Goal: Task Accomplishment & Management: Complete application form

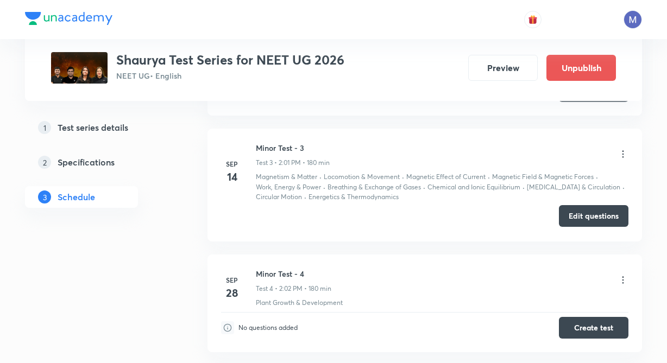
click at [588, 215] on button "Edit questions" at bounding box center [593, 216] width 69 height 22
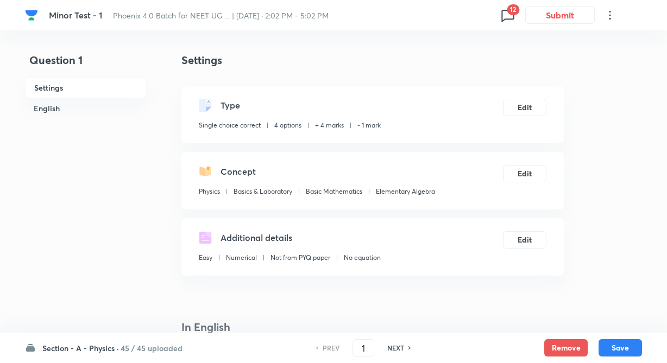
click at [161, 346] on h6 "45 / 45 uploaded" at bounding box center [151, 347] width 62 height 11
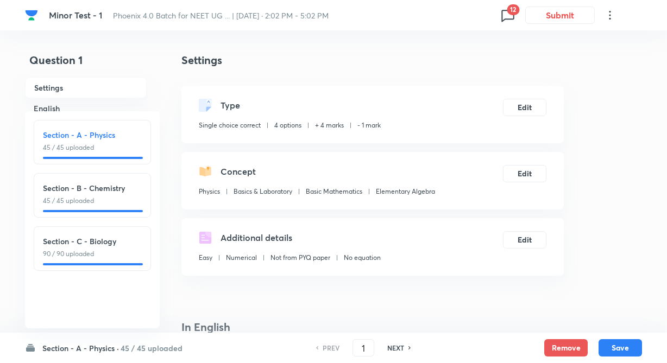
click at [135, 201] on p "45 / 45 uploaded" at bounding box center [92, 201] width 99 height 10
type input "46"
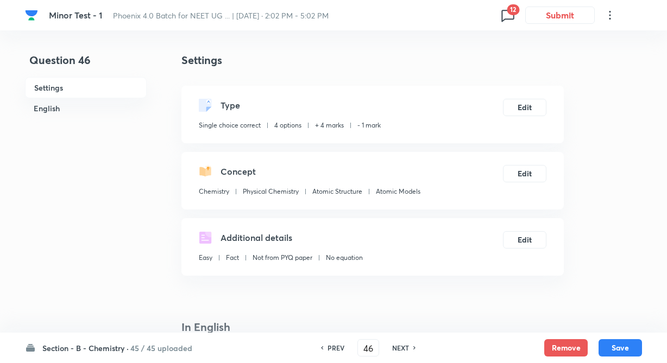
checkbox input "true"
click at [404, 344] on h6 "NEXT" at bounding box center [400, 348] width 17 height 10
type input "47"
checkbox input "false"
checkbox input "true"
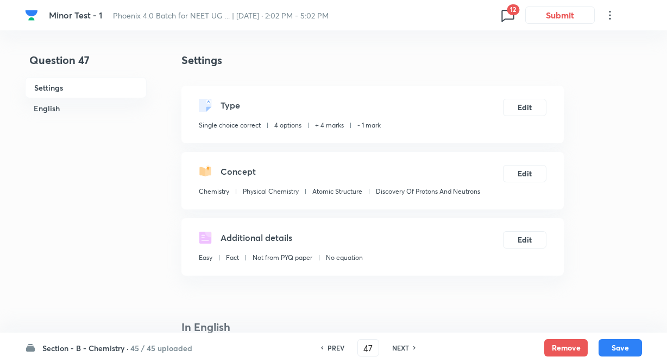
click at [402, 345] on h6 "NEXT" at bounding box center [400, 348] width 17 height 10
type input "48"
checkbox input "true"
click at [399, 346] on h6 "NEXT" at bounding box center [400, 348] width 17 height 10
type input "49"
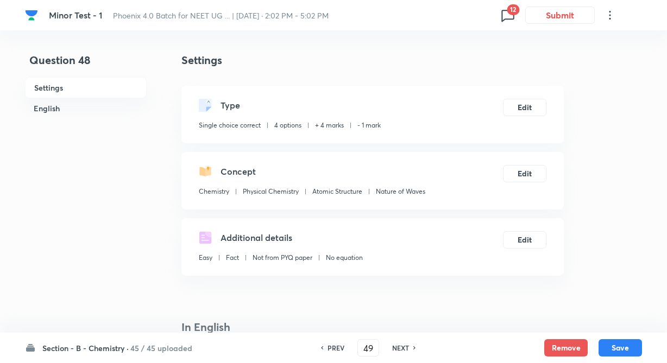
checkbox input "false"
checkbox input "true"
click at [398, 347] on h6 "NEXT" at bounding box center [400, 348] width 17 height 10
type input "50"
checkbox input "false"
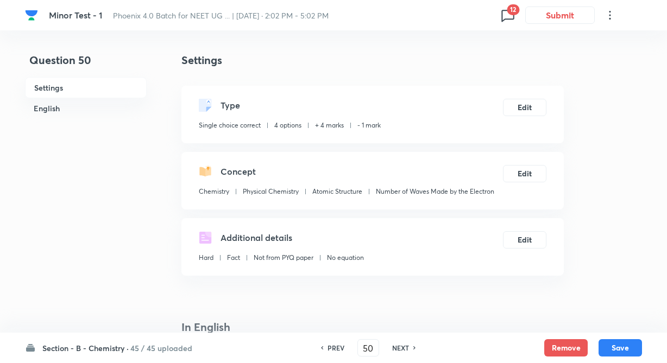
checkbox input "true"
click at [400, 348] on h6 "NEXT" at bounding box center [400, 348] width 17 height 10
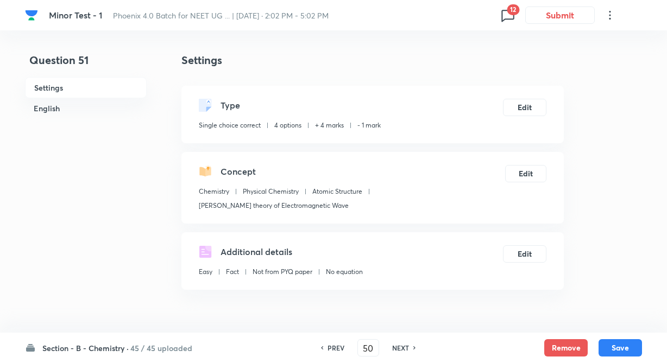
type input "51"
checkbox input "false"
checkbox input "true"
click at [401, 350] on h6 "NEXT" at bounding box center [400, 348] width 17 height 10
type input "52"
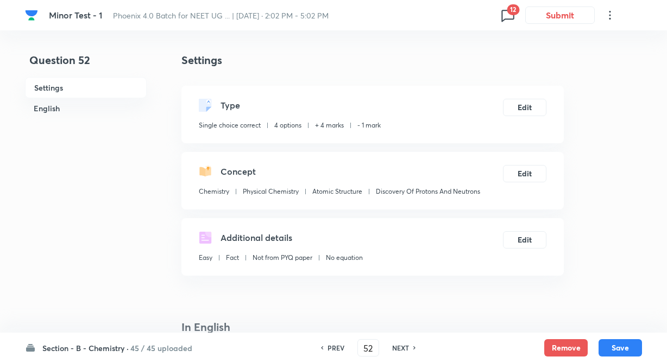
checkbox input "true"
click at [401, 350] on h6 "NEXT" at bounding box center [400, 348] width 17 height 10
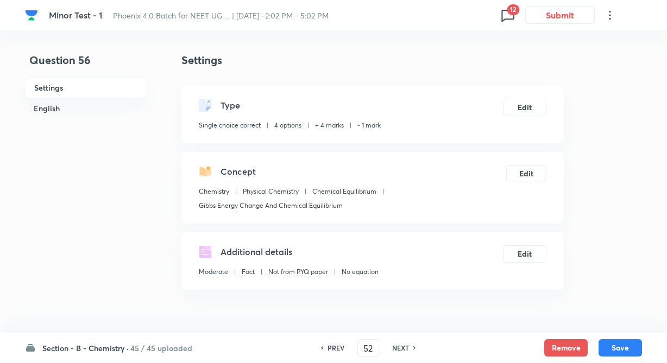
type input "56"
click at [401, 347] on h6 "NEXT" at bounding box center [400, 348] width 17 height 10
checkbox input "false"
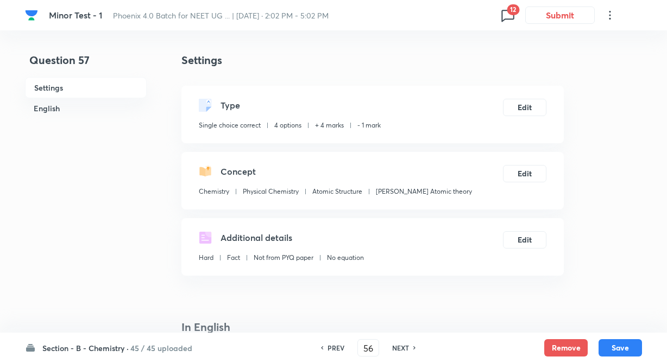
checkbox input "true"
type input "57"
checkbox input "false"
checkbox input "true"
click at [401, 347] on h6 "NEXT" at bounding box center [400, 348] width 17 height 10
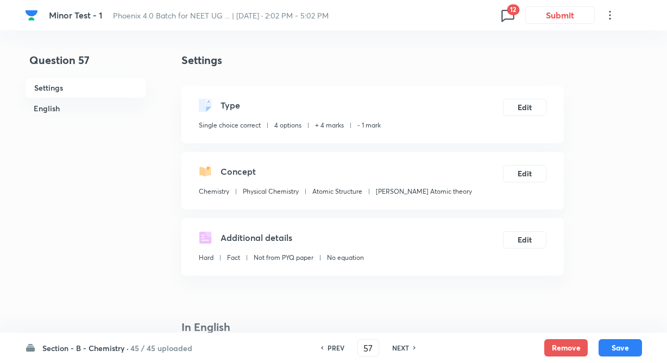
type input "58"
checkbox input "false"
checkbox input "true"
click at [401, 347] on h6 "NEXT" at bounding box center [400, 348] width 17 height 10
type input "59"
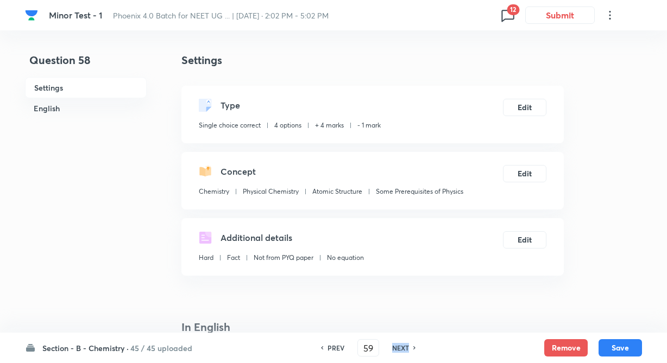
checkbox input "false"
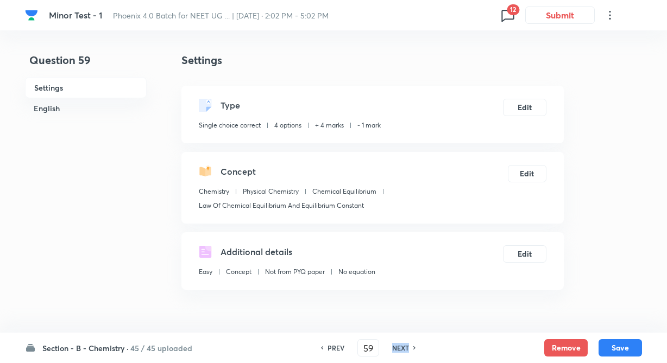
checkbox input "true"
click at [401, 347] on h6 "NEXT" at bounding box center [400, 348] width 17 height 10
type input "60"
checkbox input "false"
checkbox input "true"
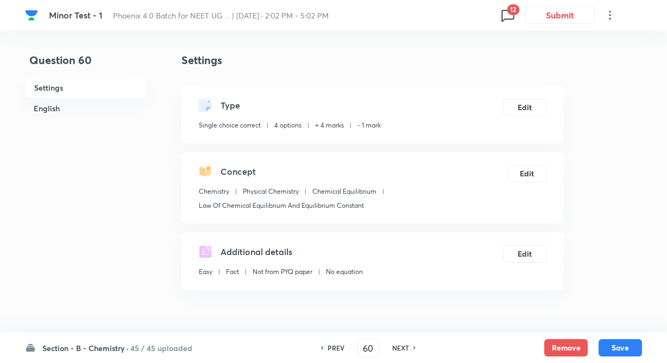
click at [401, 347] on h6 "NEXT" at bounding box center [400, 348] width 17 height 10
type input "61"
click at [401, 347] on h6 "NEXT" at bounding box center [400, 348] width 17 height 10
checkbox input "true"
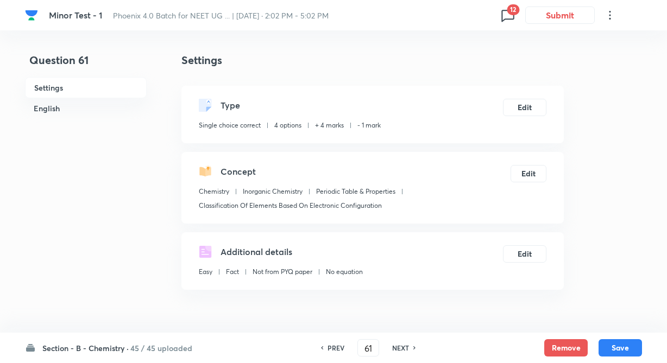
type input "62"
checkbox input "false"
type input "63"
click at [401, 347] on h6 "NEXT" at bounding box center [400, 348] width 17 height 10
checkbox input "true"
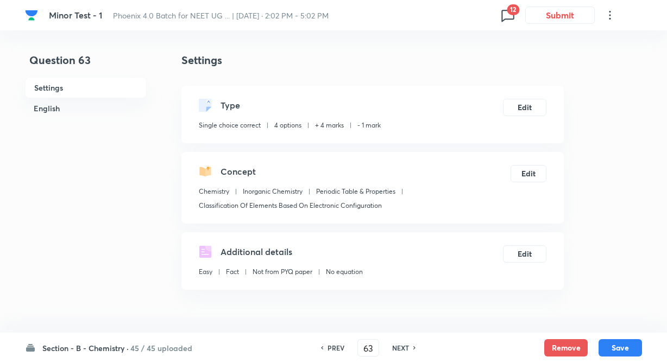
type input "64"
checkbox input "false"
checkbox input "true"
click at [401, 347] on h6 "NEXT" at bounding box center [400, 348] width 17 height 10
type input "65"
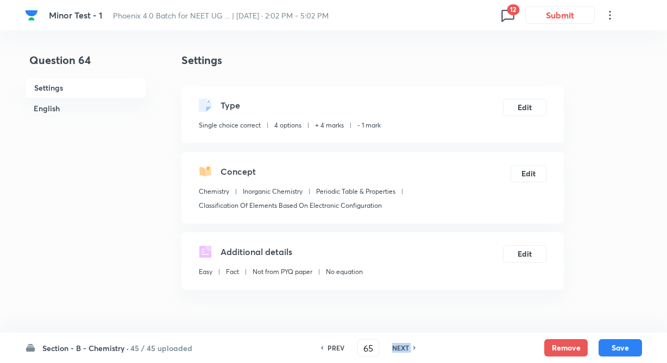
checkbox input "false"
click at [401, 347] on h6 "NEXT" at bounding box center [400, 348] width 17 height 10
checkbox input "true"
type input "66"
checkbox input "false"
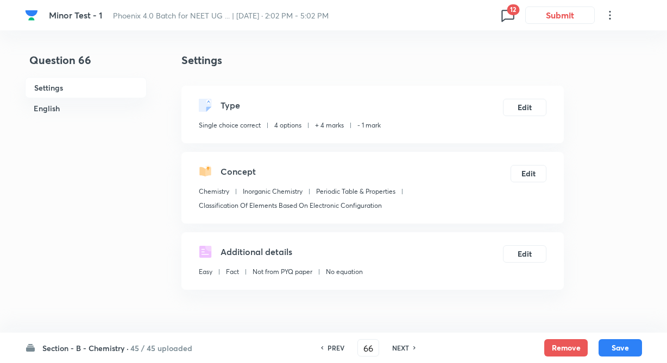
checkbox input "true"
click at [336, 347] on h6 "PREV" at bounding box center [335, 348] width 17 height 10
type input "65"
click at [336, 347] on h6 "PREV" at bounding box center [335, 348] width 17 height 10
checkbox input "false"
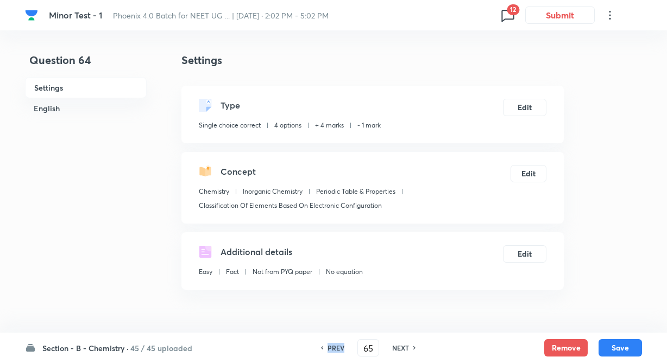
type input "64"
click at [335, 347] on h6 "PREV" at bounding box center [335, 348] width 17 height 10
checkbox input "true"
type input "63"
checkbox input "false"
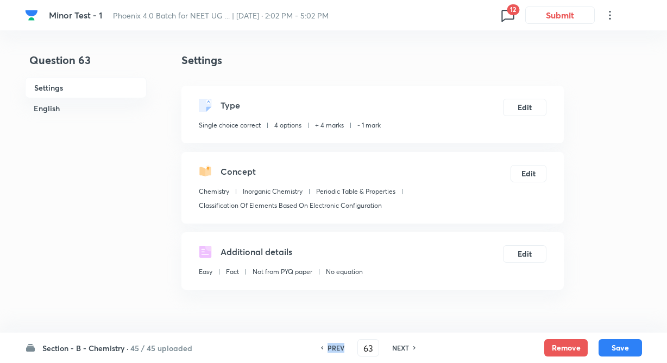
checkbox input "true"
click at [335, 347] on h6 "PREV" at bounding box center [335, 348] width 17 height 10
type input "62"
click at [335, 347] on h6 "PREV" at bounding box center [335, 348] width 17 height 10
checkbox input "true"
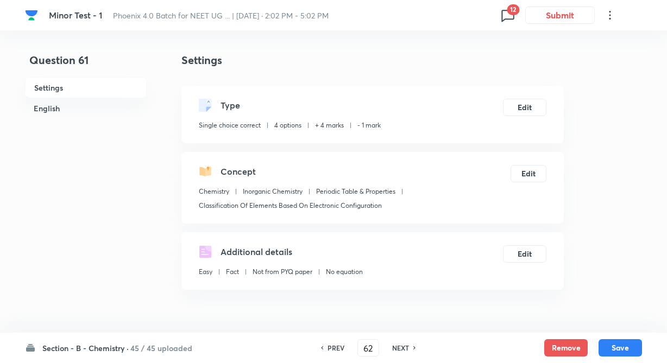
type input "61"
checkbox input "false"
checkbox input "true"
click at [335, 347] on h6 "PREV" at bounding box center [335, 348] width 17 height 10
type input "60"
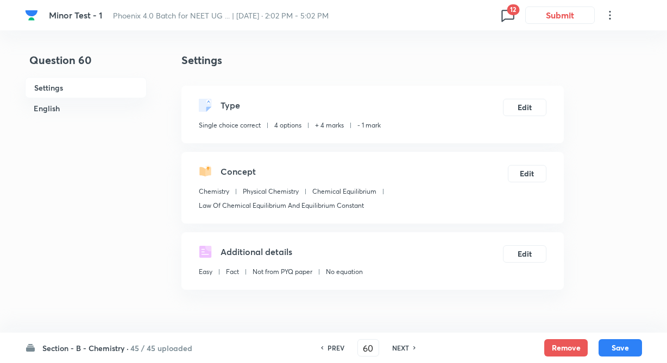
checkbox input "true"
click at [325, 344] on div "PREV" at bounding box center [334, 348] width 29 height 10
type input "59"
checkbox input "false"
checkbox input "true"
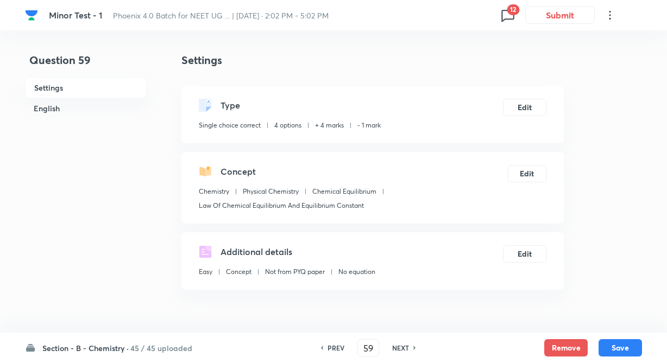
click at [335, 350] on h6 "PREV" at bounding box center [335, 348] width 17 height 10
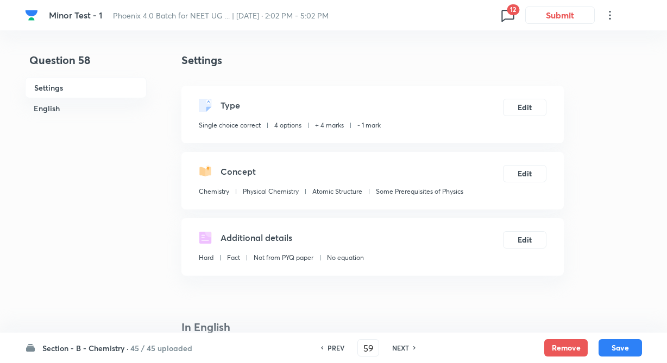
type input "58"
checkbox input "false"
checkbox input "true"
click at [335, 345] on h6 "PREV" at bounding box center [335, 348] width 17 height 10
type input "57"
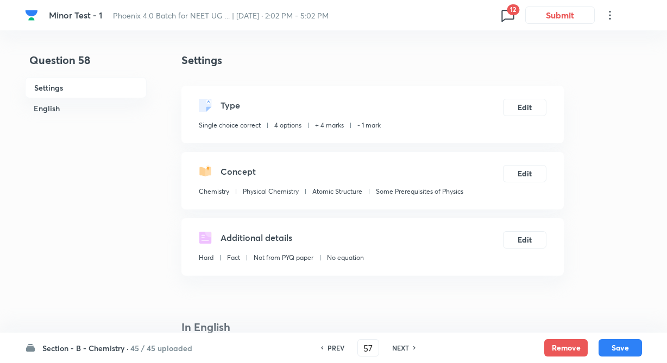
checkbox input "false"
checkbox input "true"
click at [333, 345] on h6 "PREV" at bounding box center [335, 348] width 17 height 10
type input "56"
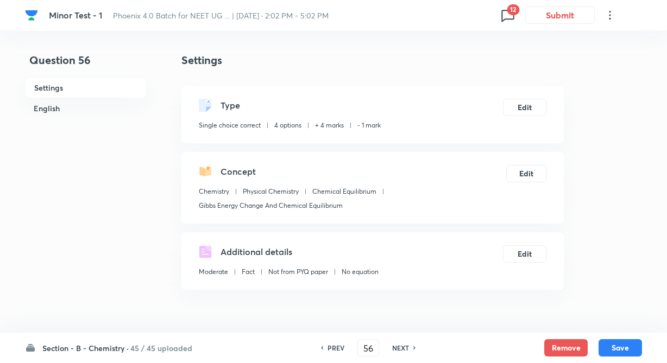
checkbox input "false"
checkbox input "true"
click at [336, 344] on h6 "PREV" at bounding box center [335, 348] width 17 height 10
type input "55"
checkbox input "false"
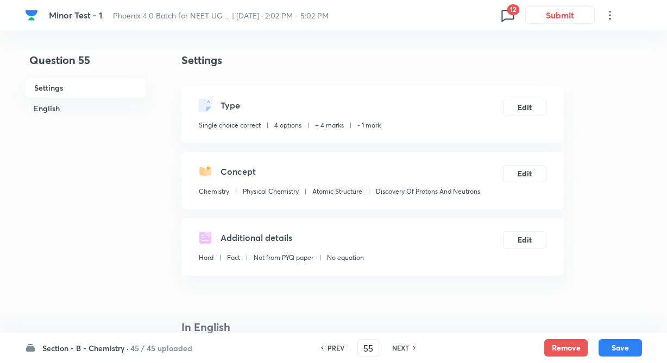
checkbox input "true"
click at [334, 344] on h6 "PREV" at bounding box center [335, 348] width 17 height 10
type input "54"
checkbox input "true"
click at [330, 344] on h6 "PREV" at bounding box center [335, 348] width 17 height 10
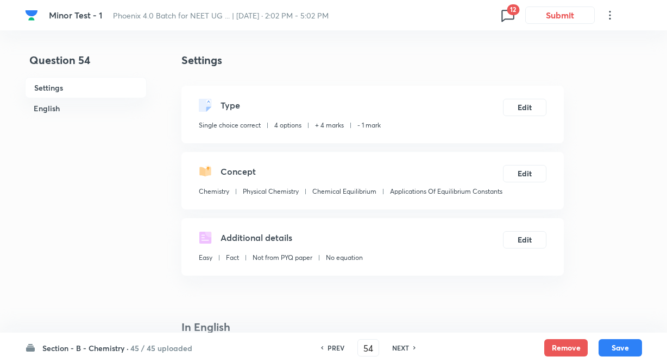
type input "53"
checkbox input "false"
checkbox input "true"
click at [330, 344] on h6 "PREV" at bounding box center [335, 348] width 17 height 10
type input "52"
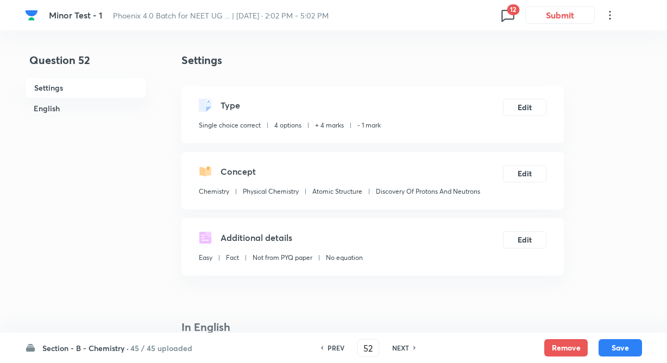
checkbox input "false"
checkbox input "true"
click at [330, 344] on h6 "PREV" at bounding box center [335, 348] width 17 height 10
type input "51"
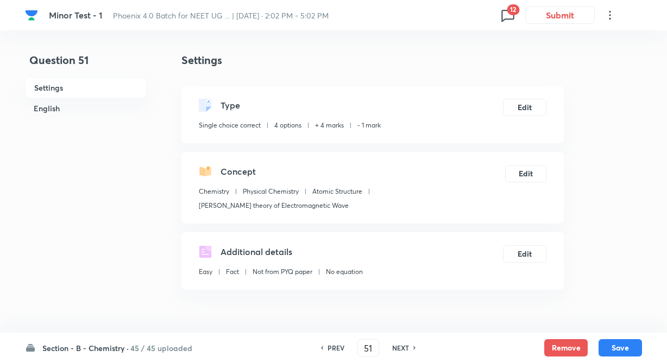
checkbox input "true"
click at [330, 344] on h6 "PREV" at bounding box center [335, 348] width 17 height 10
type input "50"
checkbox input "false"
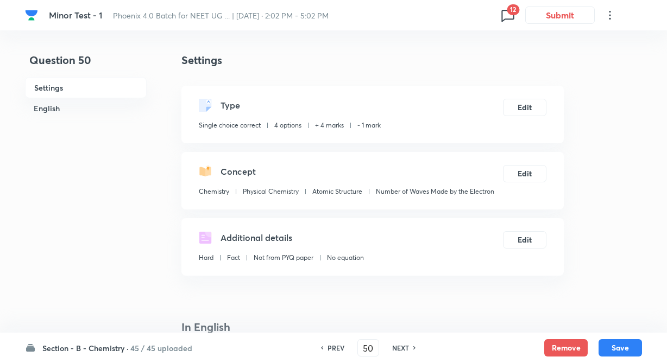
checkbox input "true"
drag, startPoint x: 333, startPoint y: 344, endPoint x: 340, endPoint y: 345, distance: 7.6
click at [334, 344] on h6 "PREV" at bounding box center [335, 348] width 17 height 10
type input "49"
checkbox input "false"
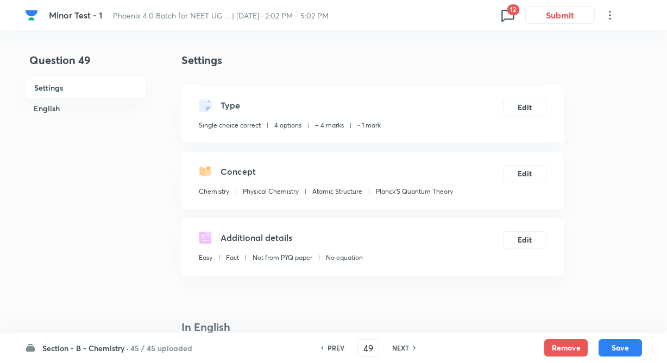
checkbox input "true"
drag, startPoint x: 375, startPoint y: 343, endPoint x: 345, endPoint y: 338, distance: 29.7
click at [370, 344] on input "49" at bounding box center [368, 348] width 21 height 19
click at [404, 348] on h6 "NEXT" at bounding box center [400, 348] width 17 height 10
type input "50"
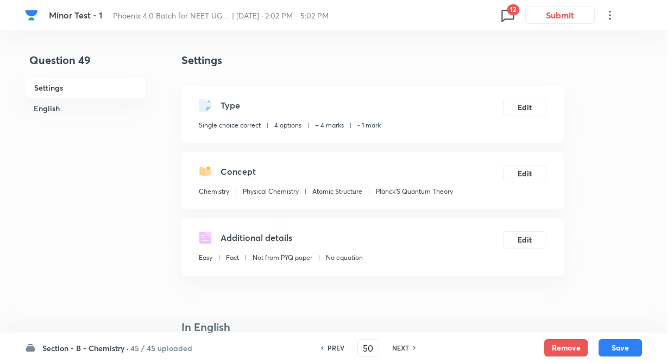
checkbox input "false"
checkbox input "true"
drag, startPoint x: 405, startPoint y: 345, endPoint x: 486, endPoint y: 119, distance: 239.8
click at [405, 344] on h6 "NEXT" at bounding box center [400, 348] width 17 height 10
type input "51"
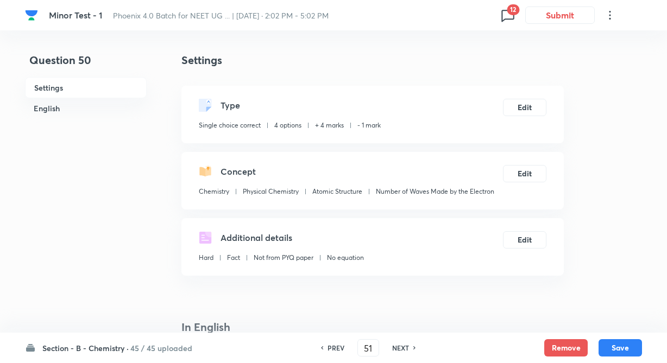
checkbox input "false"
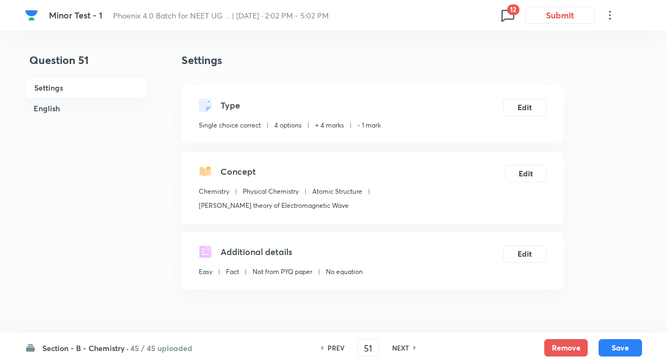
checkbox input "true"
click at [508, 16] on icon at bounding box center [507, 15] width 17 height 17
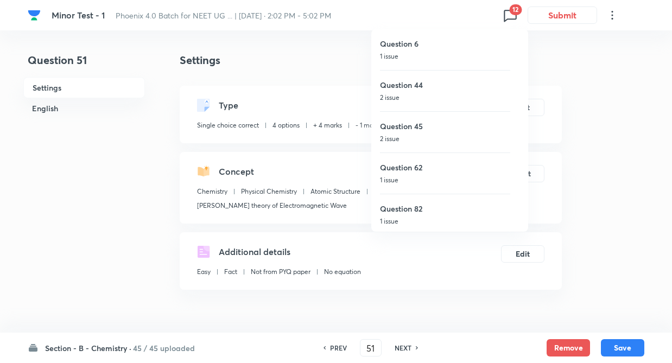
drag, startPoint x: 422, startPoint y: 181, endPoint x: 433, endPoint y: 232, distance: 51.6
click at [423, 182] on p "1 issue" at bounding box center [445, 180] width 130 height 10
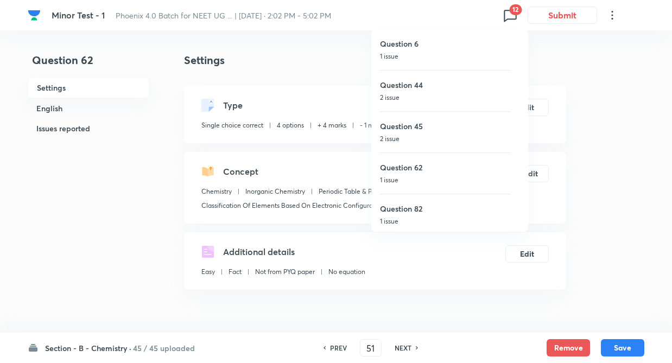
type input "62"
checkbox input "true"
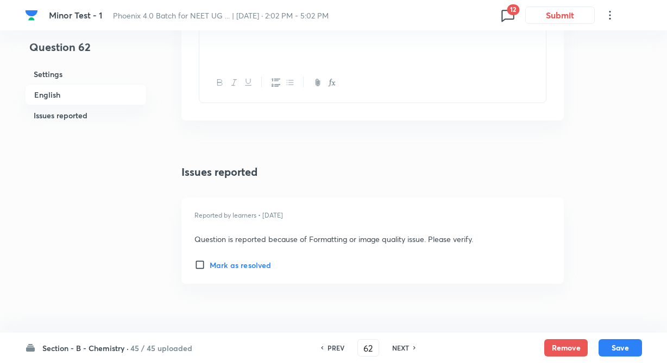
scroll to position [1297, 0]
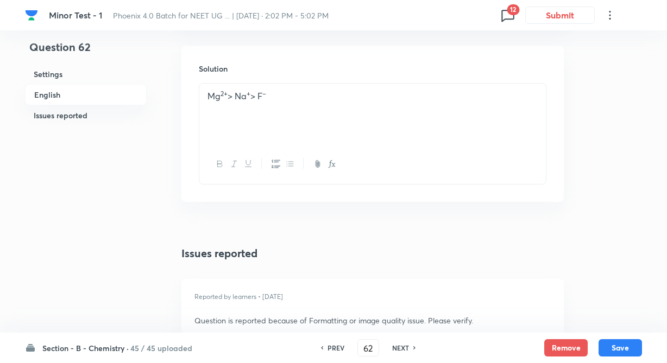
click at [477, 8] on div "Minor Test - 1 Phoenix 4.0 Batch for NEET UG ... | Aug 24, 2025 · 2:02 PM - 5:0…" at bounding box center [333, 15] width 617 height 30
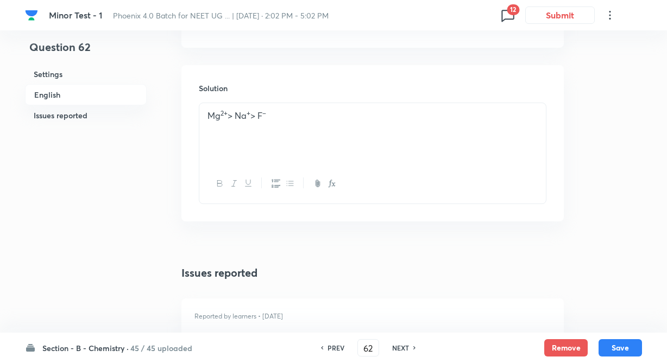
click at [499, 8] on div "Minor Test - 1 Phoenix 4.0 Batch for NEET UG ... | Aug 24, 2025 · 2:02 PM - 5:0…" at bounding box center [333, 15] width 617 height 30
click at [504, 10] on icon at bounding box center [507, 16] width 12 height 12
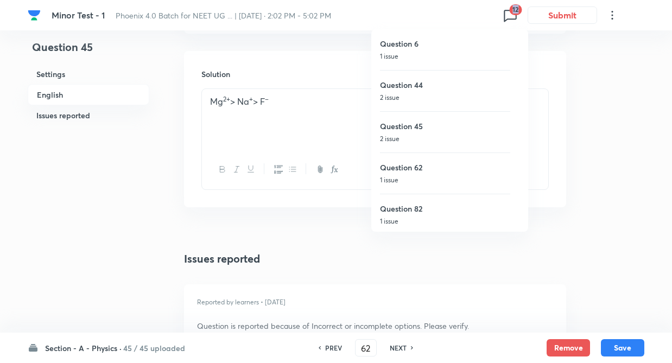
type input "45"
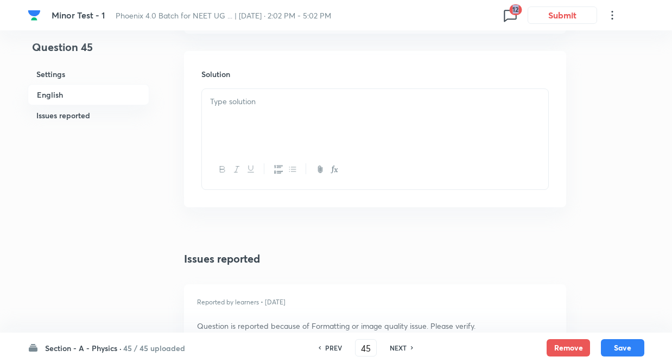
checkbox input "true"
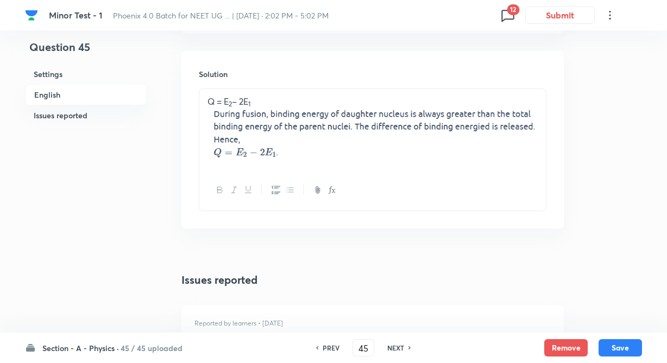
click at [510, 12] on span "12" at bounding box center [512, 9] width 12 height 11
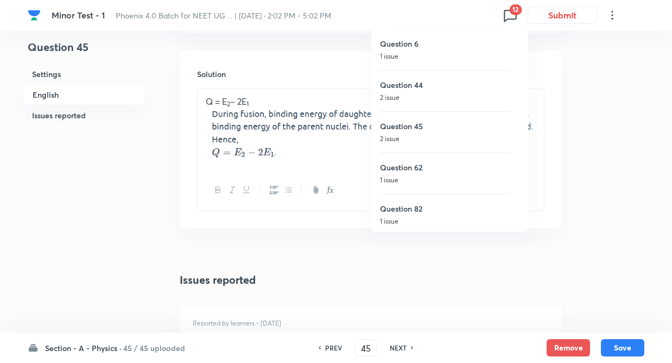
click at [422, 212] on h6 "Question 82" at bounding box center [445, 208] width 130 height 11
type input "82"
checkbox input "false"
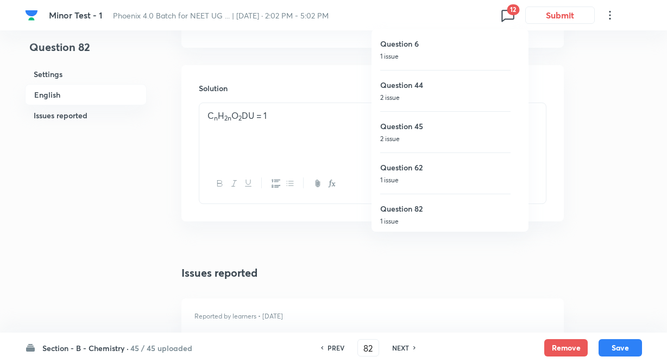
checkbox input "true"
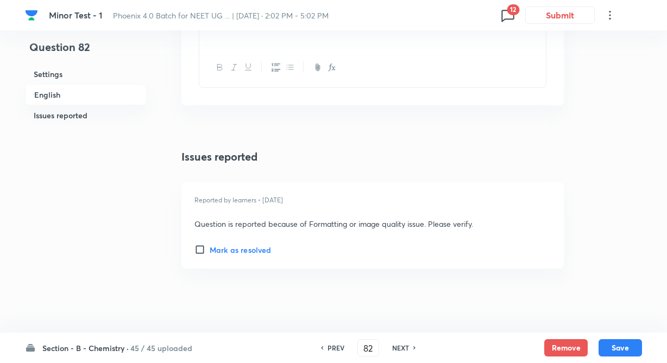
scroll to position [1276, 0]
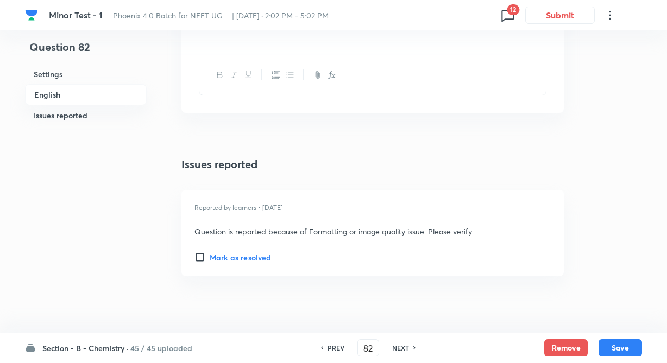
drag, startPoint x: 344, startPoint y: 71, endPoint x: 373, endPoint y: 53, distance: 34.5
click at [373, 54] on div "C n H 2n O 2 DU = 1" at bounding box center [372, 44] width 347 height 101
click at [373, 53] on div "C n H 2n O 2 DU = 1" at bounding box center [372, 25] width 346 height 61
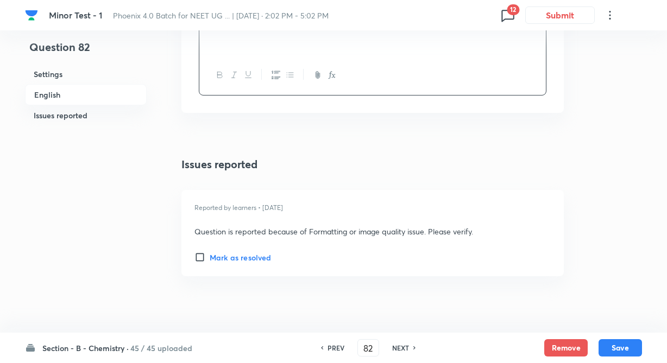
click at [373, 53] on div "C n H 2n O 2 DU = 1" at bounding box center [372, 25] width 346 height 61
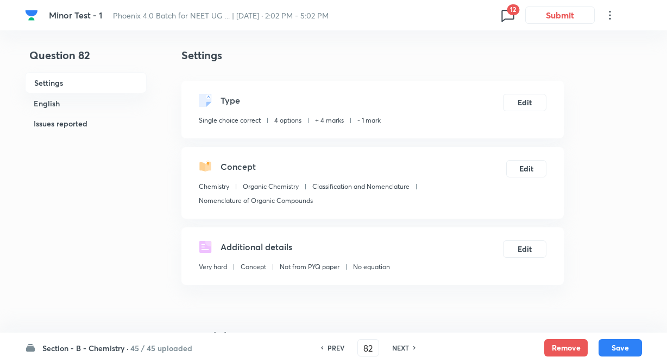
scroll to position [0, 0]
